Goal: Navigation & Orientation: Find specific page/section

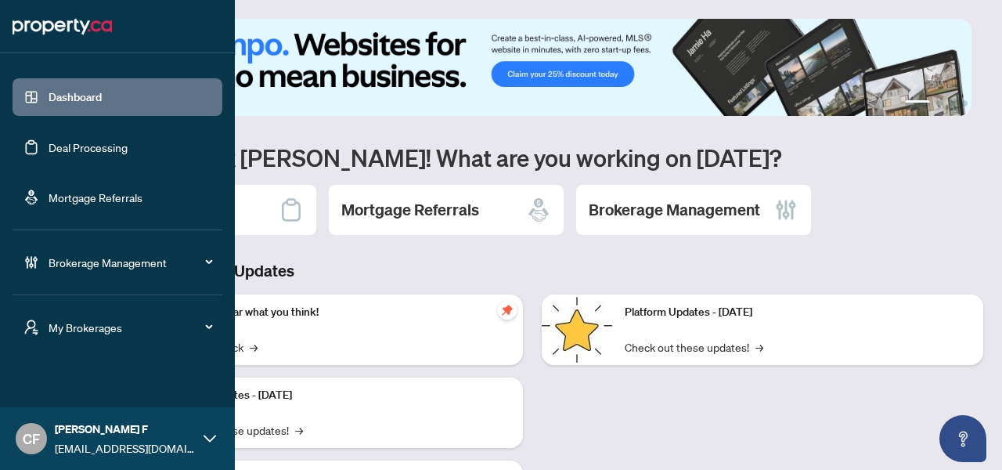
click at [41, 436] on span "CF" at bounding box center [31, 438] width 31 height 31
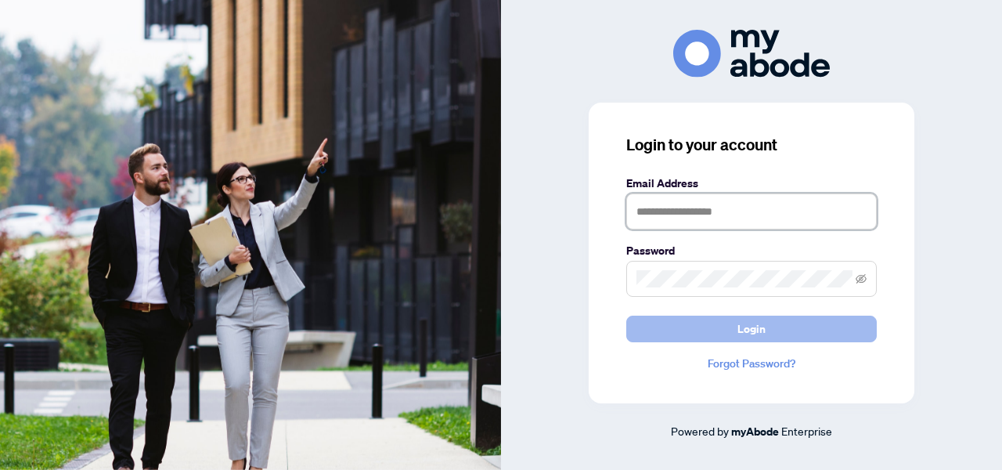
type input "**********"
click at [781, 334] on button "Login" at bounding box center [751, 328] width 250 height 27
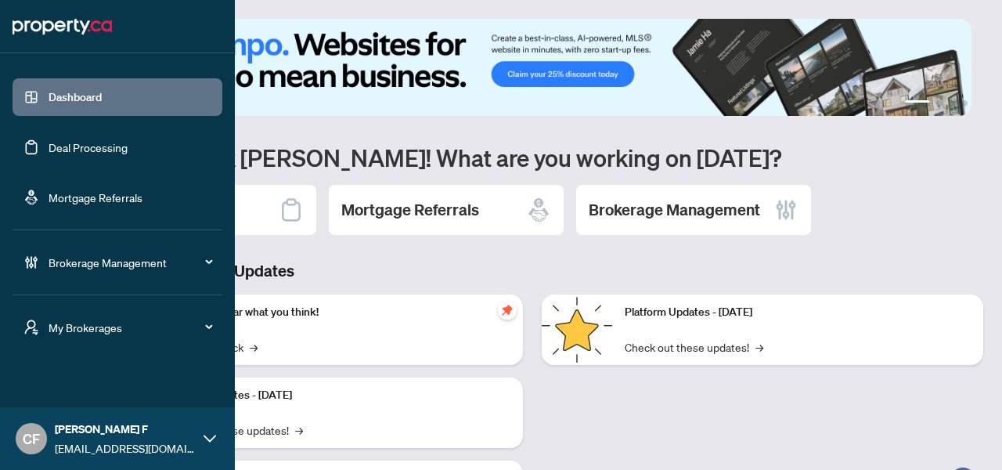
click at [53, 322] on span "My Brokerages" at bounding box center [130, 326] width 163 height 17
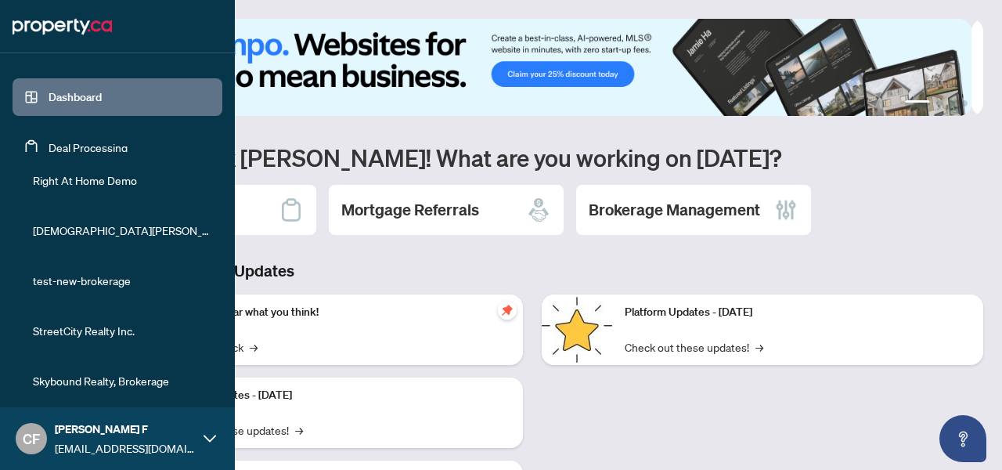
scroll to position [423, 0]
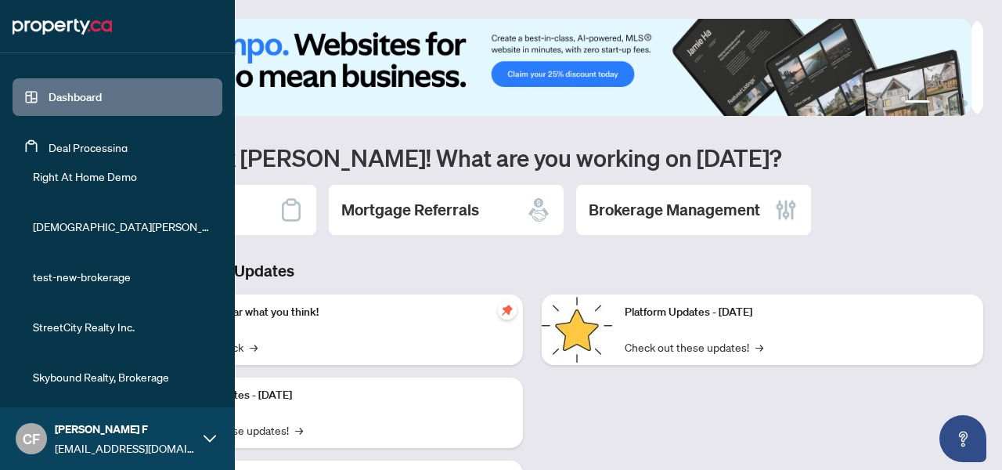
click at [116, 383] on span "Skybound Realty, Brokerage" at bounding box center [122, 376] width 178 height 17
